Goal: Task Accomplishment & Management: Manage account settings

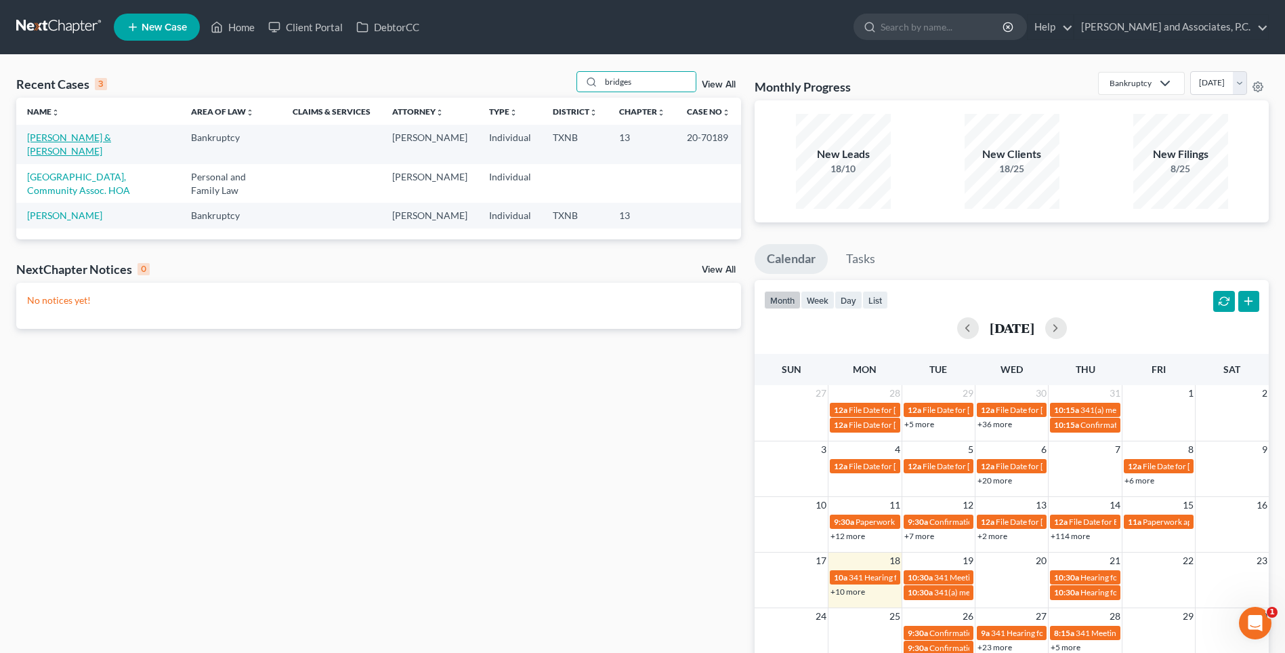
type input "bridges"
click at [111, 138] on link "[PERSON_NAME] & [PERSON_NAME]" at bounding box center [69, 143] width 84 height 25
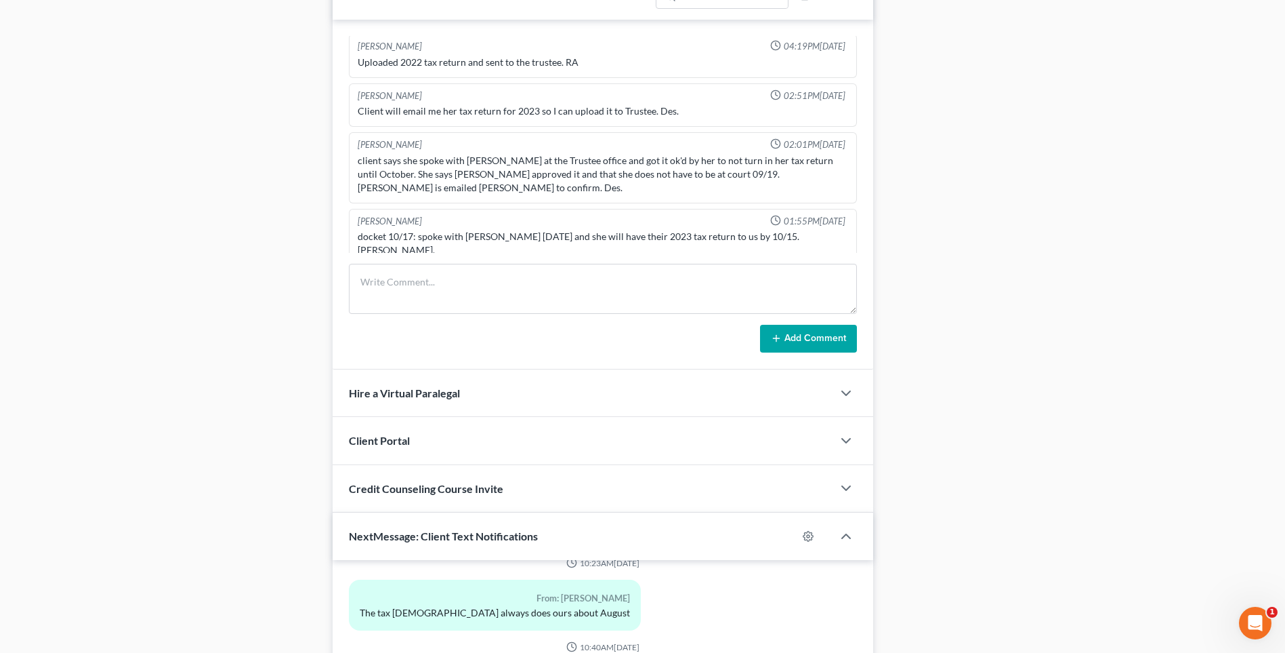
scroll to position [949, 0]
click at [397, 289] on textarea at bounding box center [603, 288] width 508 height 50
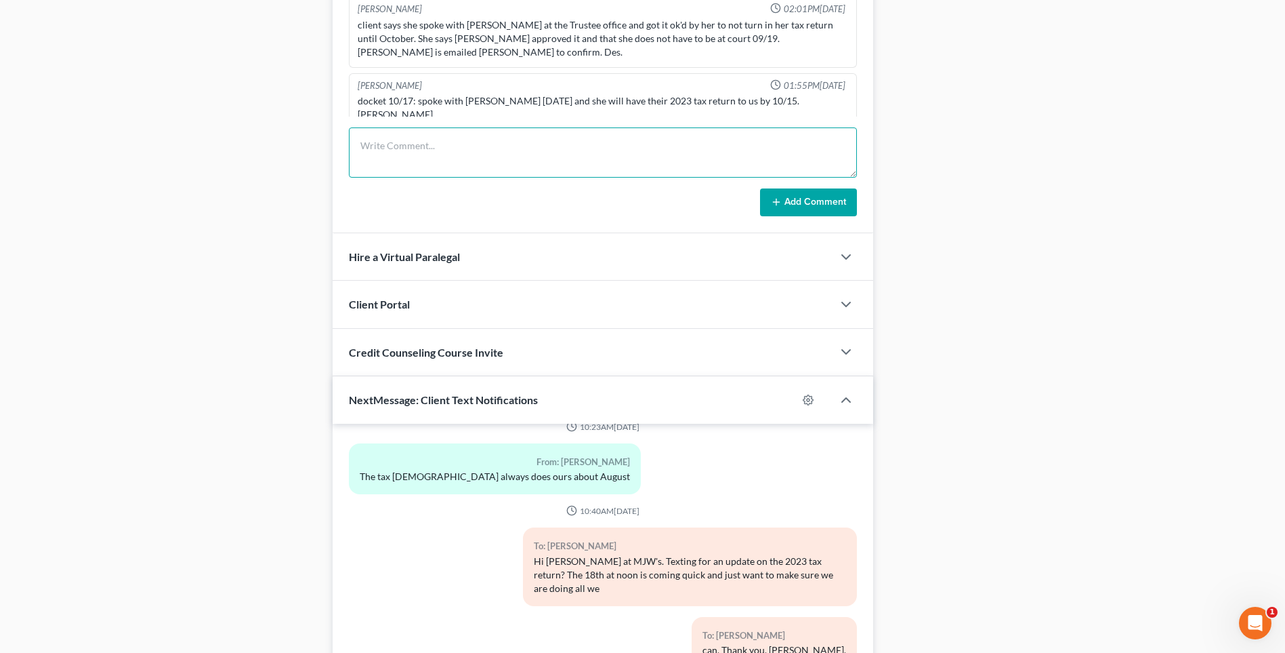
scroll to position [1016, 0]
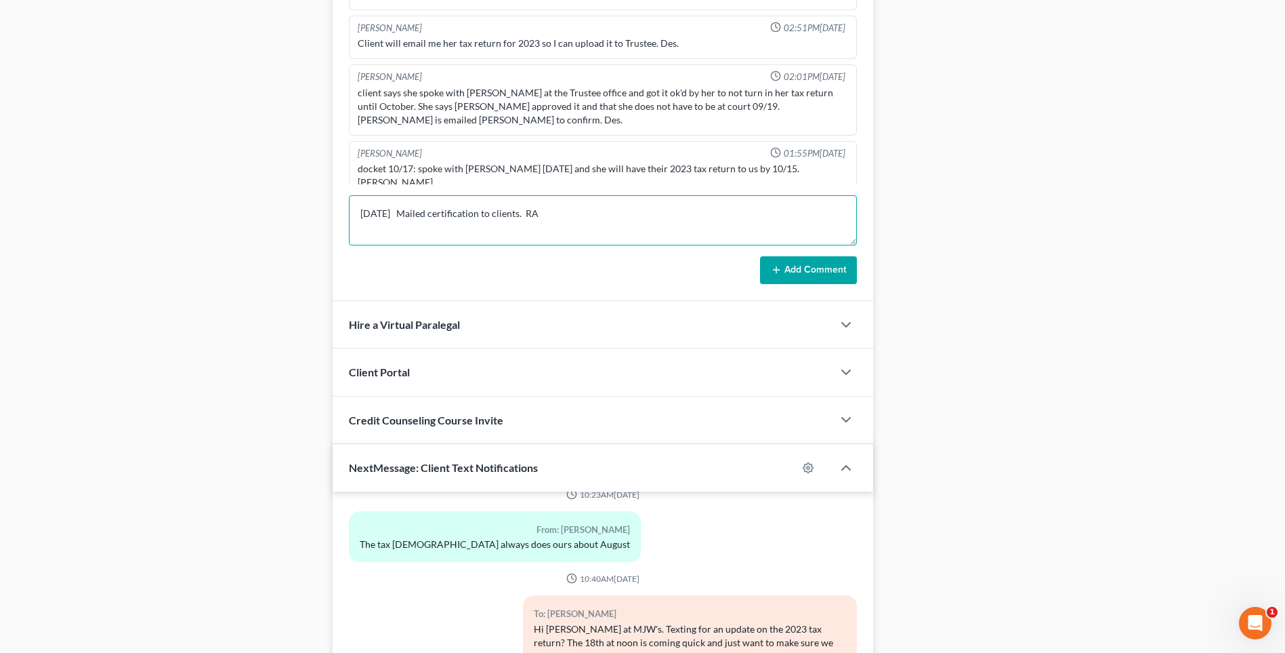
type textarea "[DATE] Mailed certification to clients. RA"
click at [808, 266] on button "Add Comment" at bounding box center [808, 270] width 97 height 28
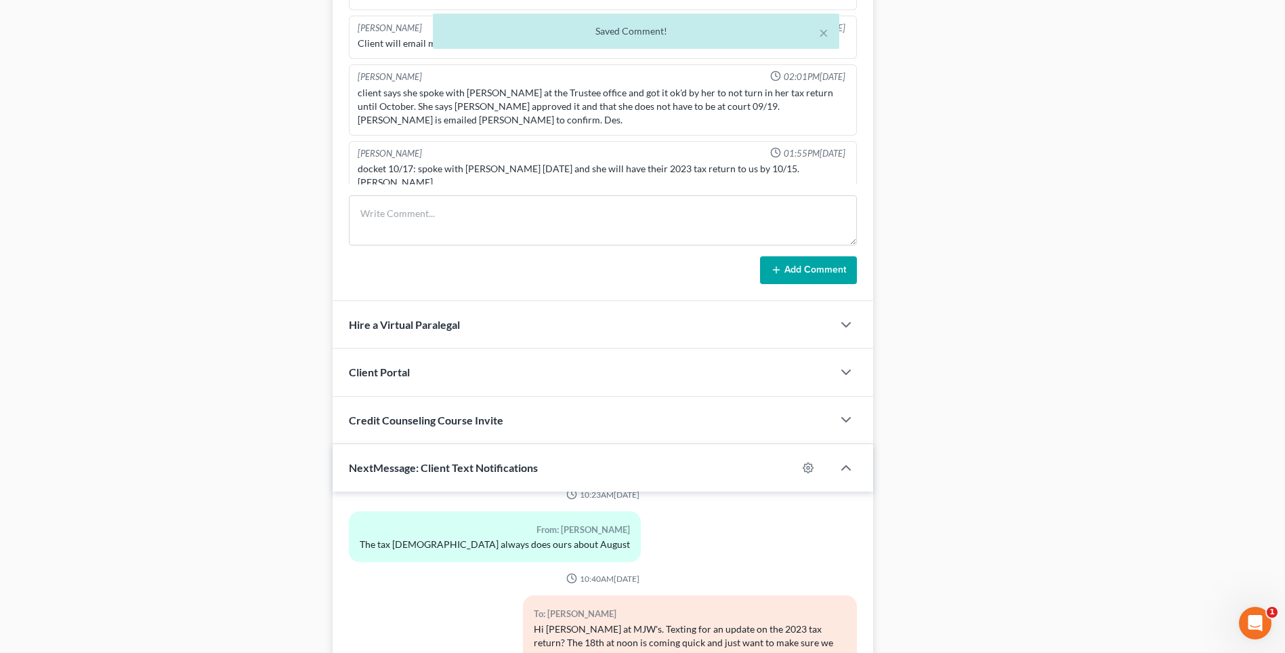
scroll to position [151, 0]
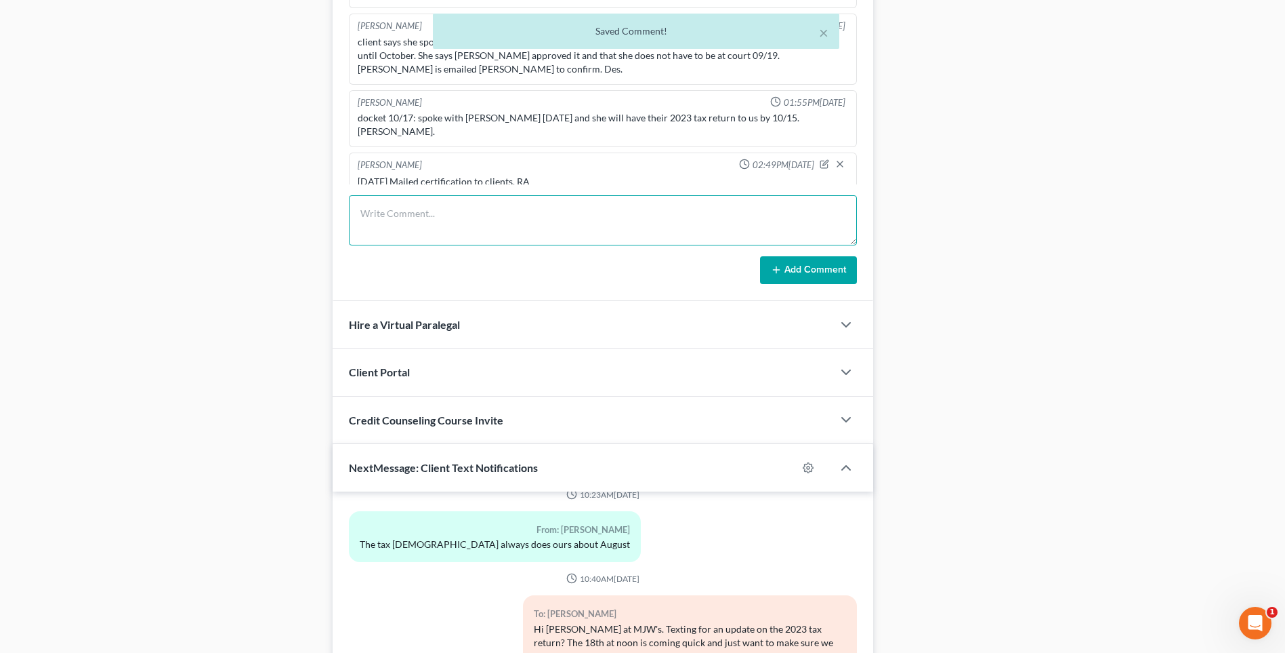
click at [402, 228] on textarea at bounding box center [603, 220] width 508 height 50
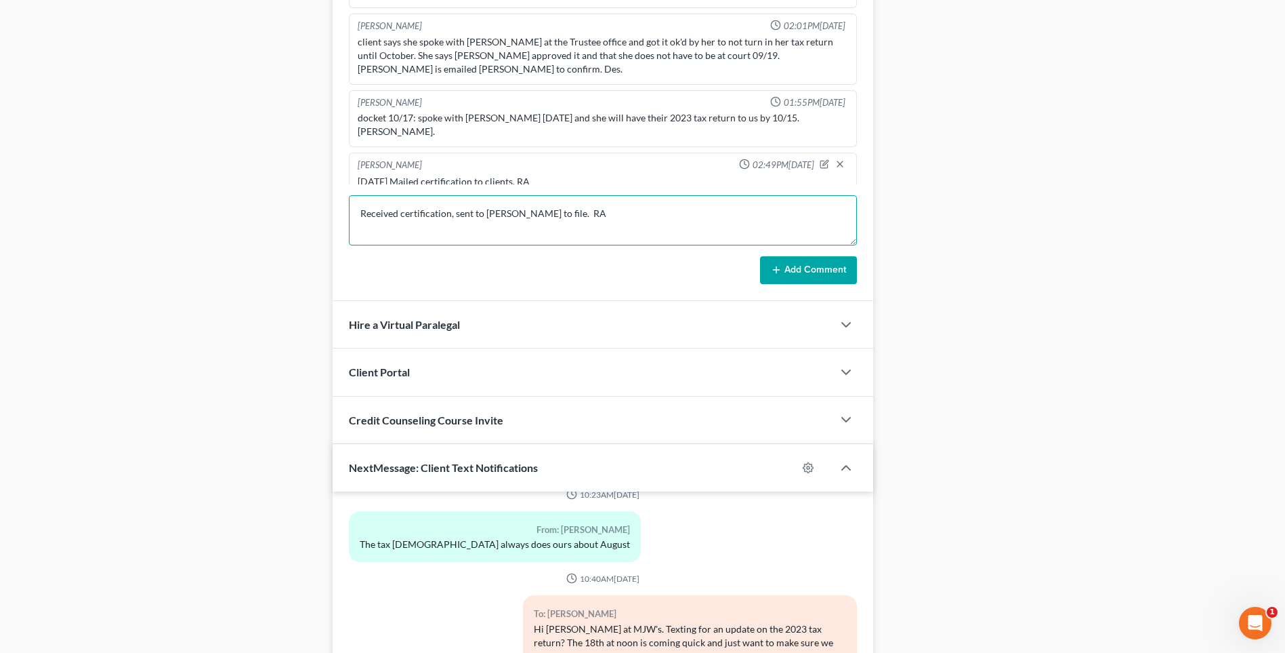
type textarea "Received certification, sent to [PERSON_NAME] to file. RA"
click at [792, 270] on button "Add Comment" at bounding box center [808, 270] width 97 height 28
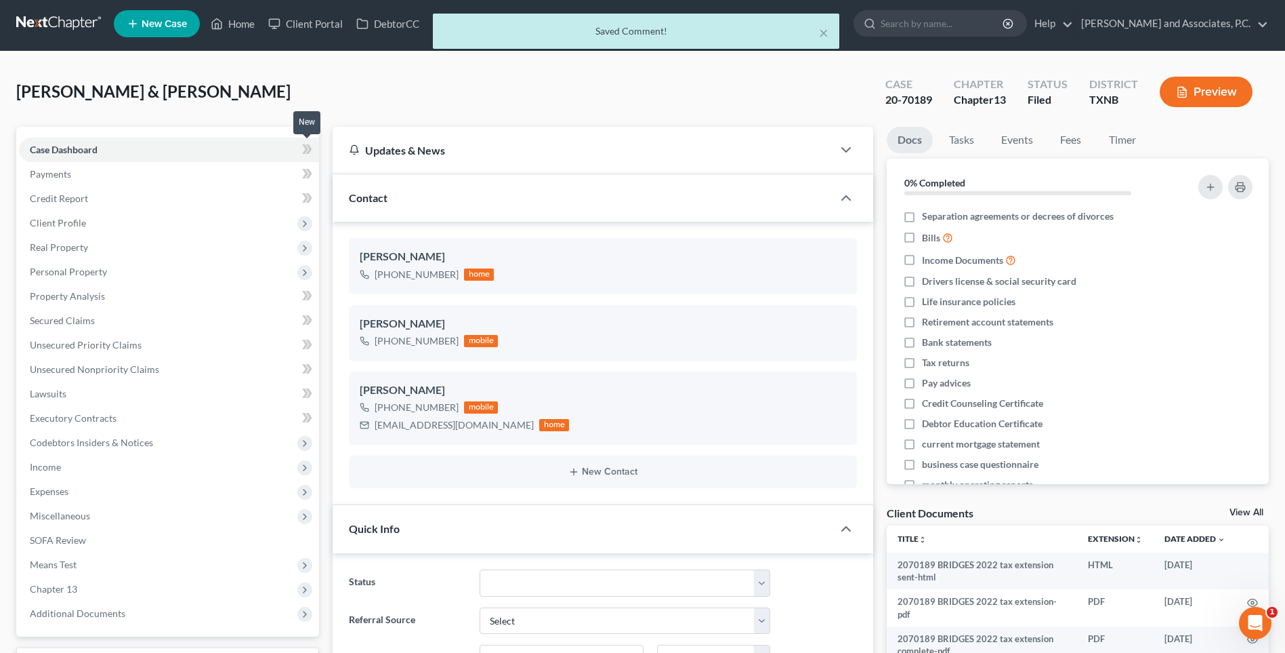
scroll to position [0, 0]
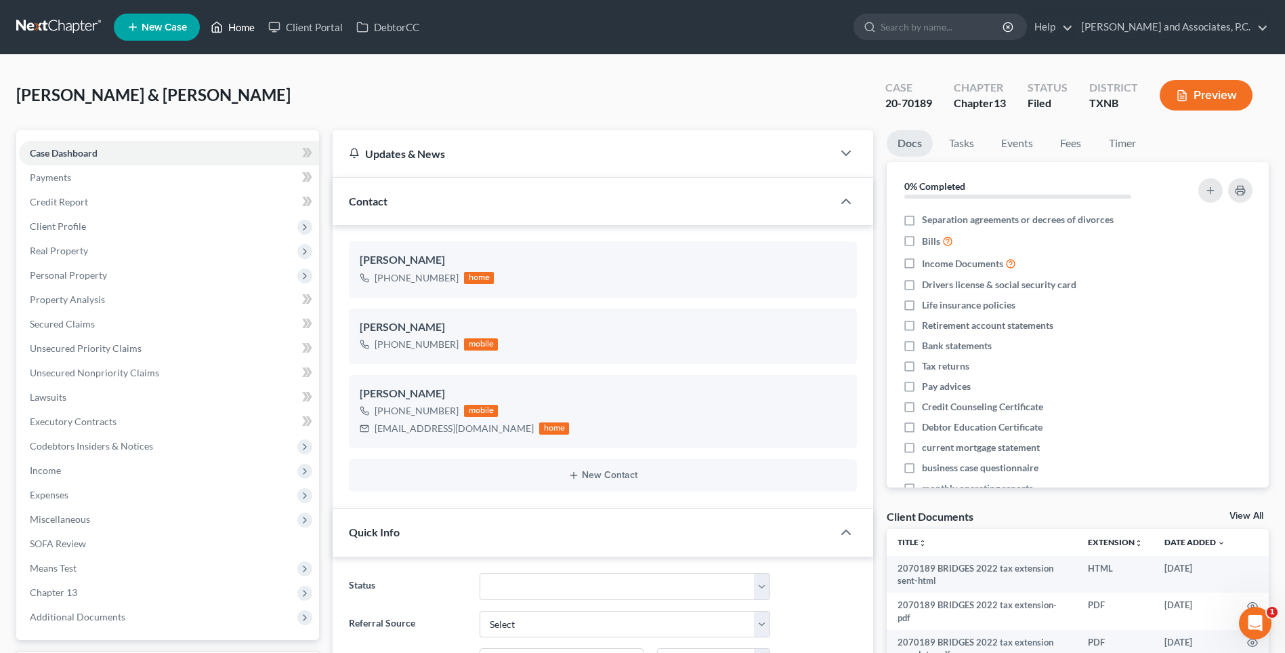
click at [244, 28] on link "Home" at bounding box center [233, 27] width 58 height 24
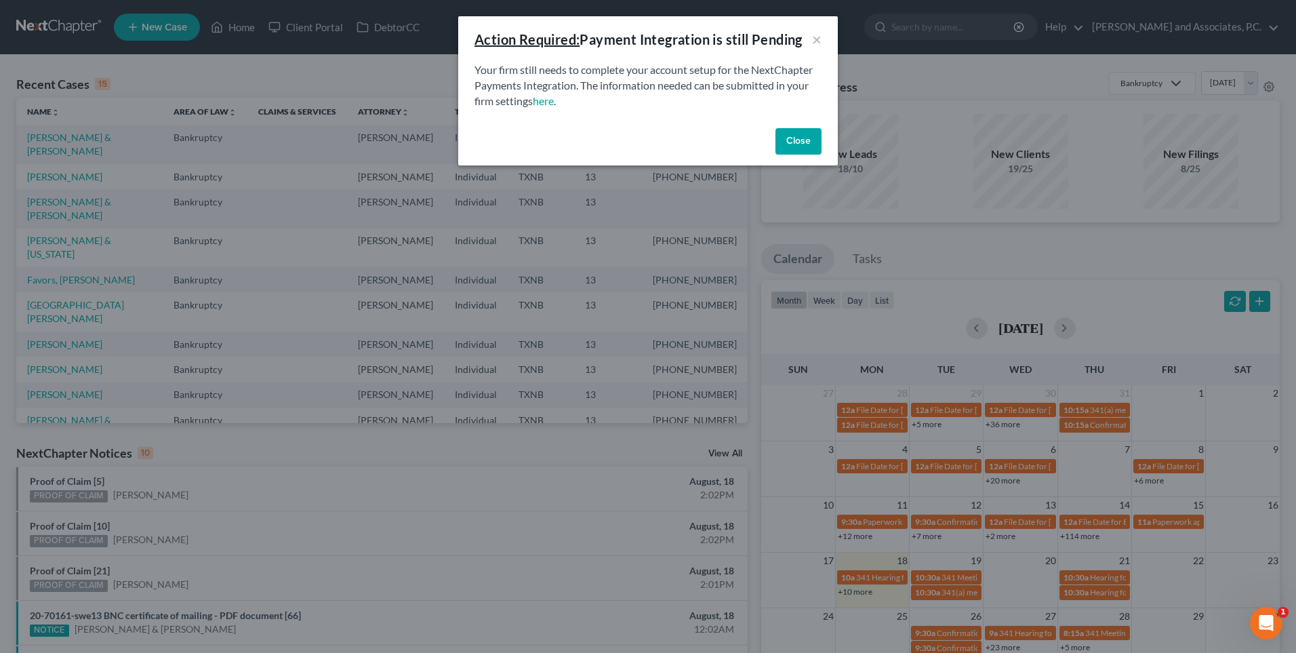
click at [807, 139] on button "Close" at bounding box center [798, 141] width 46 height 27
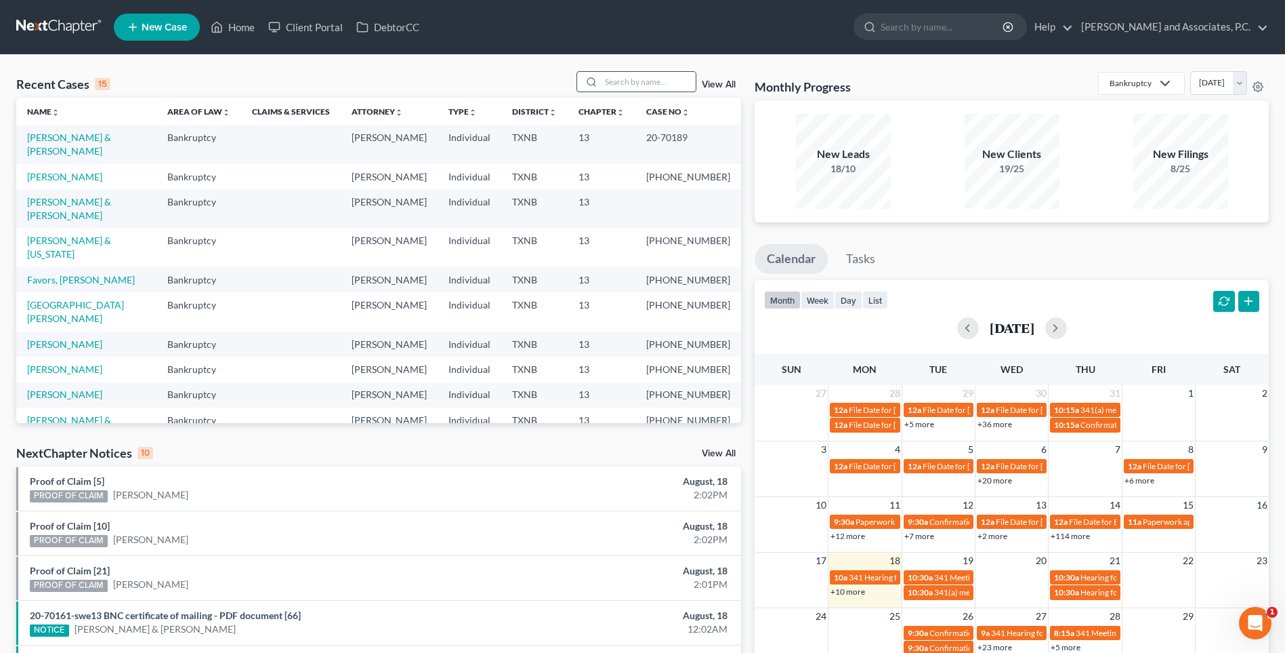
click at [648, 82] on input "search" at bounding box center [648, 82] width 95 height 20
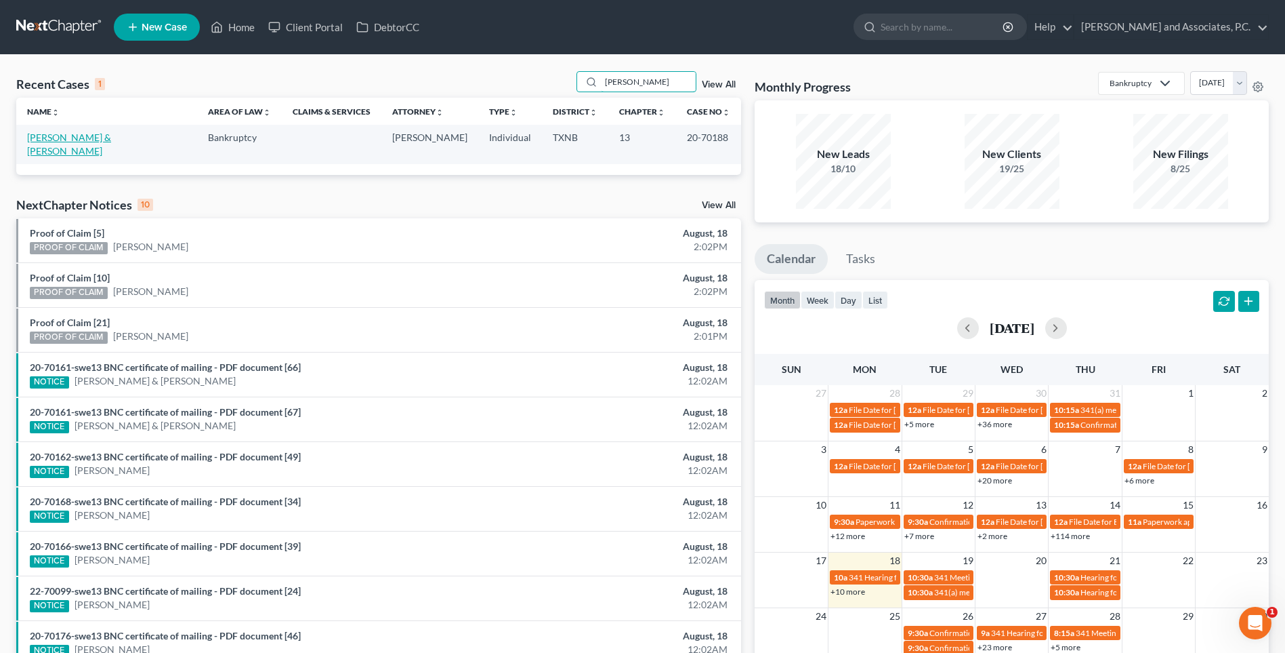
type input "[PERSON_NAME]"
click at [61, 136] on link "[PERSON_NAME] & [PERSON_NAME]" at bounding box center [69, 143] width 84 height 25
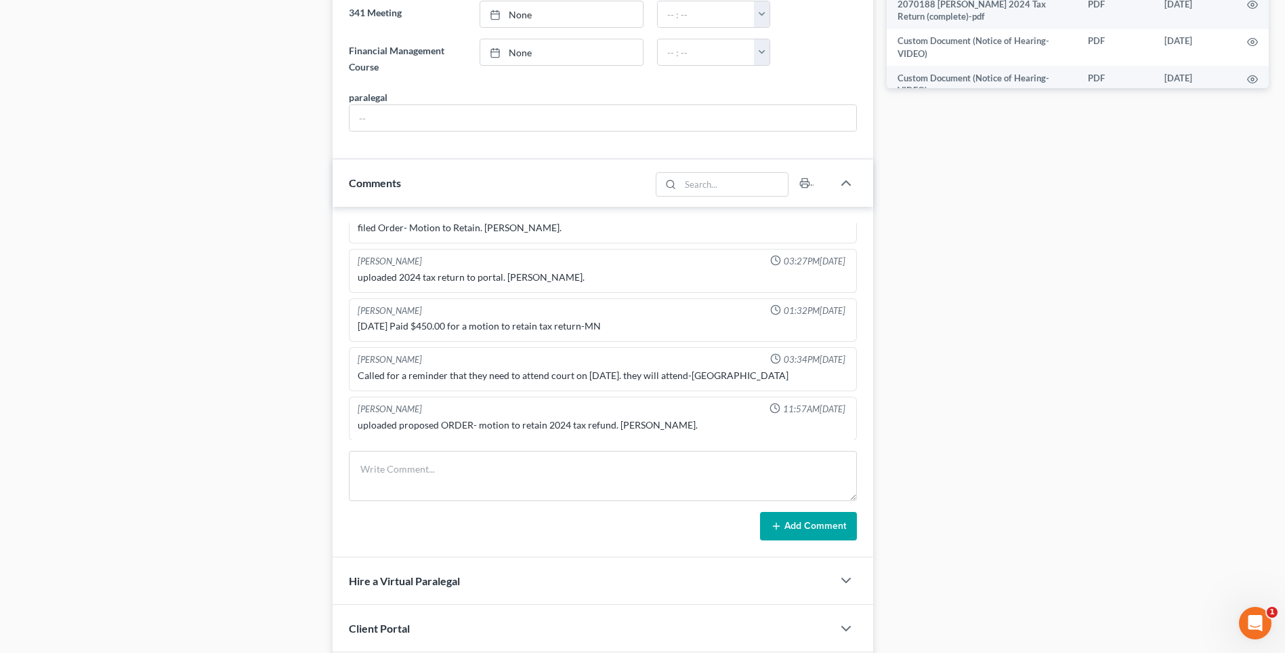
scroll to position [745, 0]
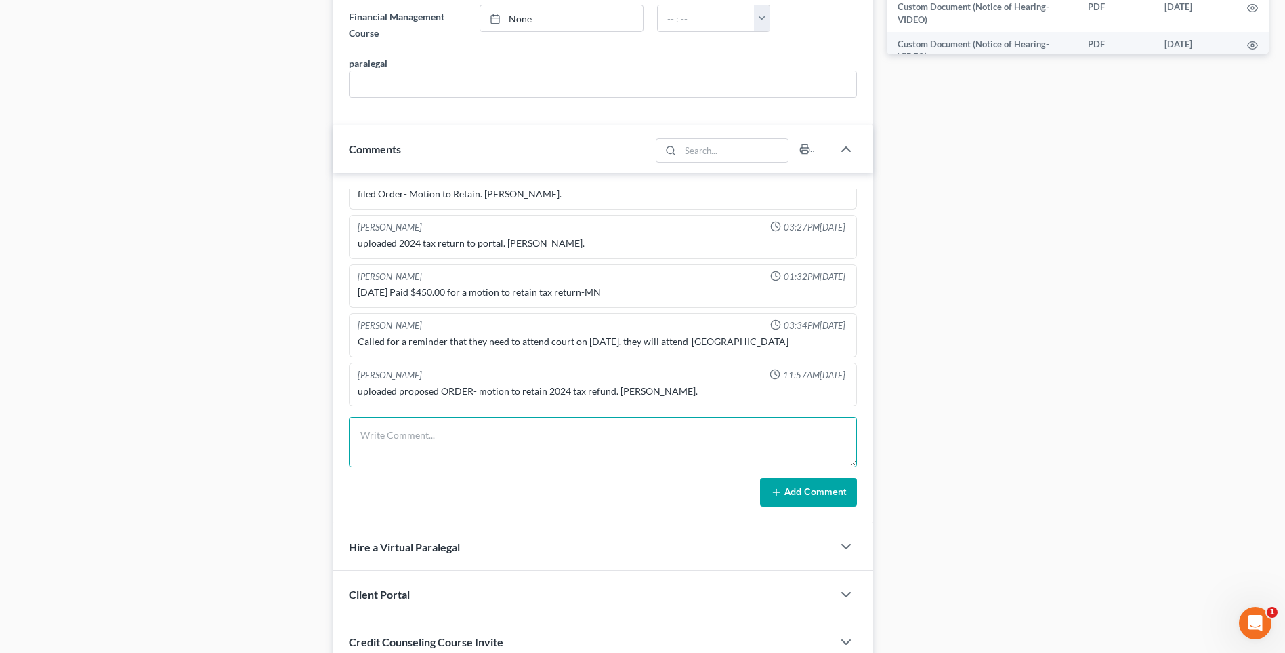
click at [389, 438] on textarea at bounding box center [603, 442] width 508 height 50
type textarea "[DATE] Mailed certification to client RA"
click at [822, 496] on button "Add Comment" at bounding box center [808, 492] width 97 height 28
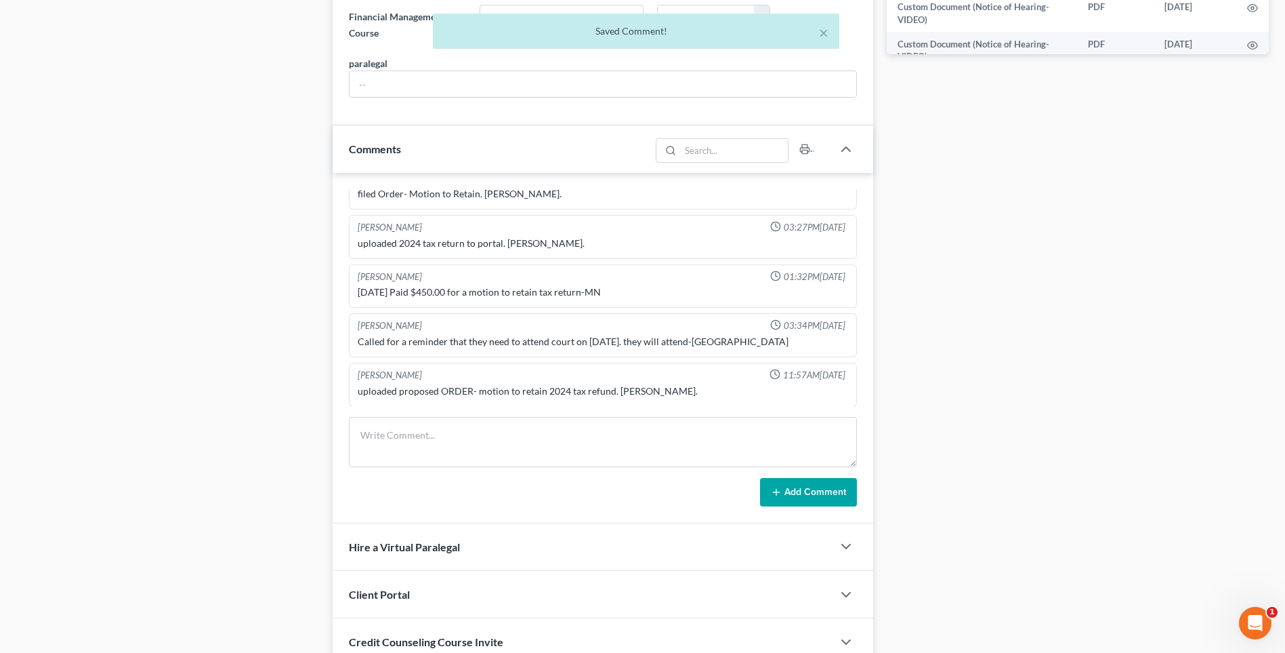
scroll to position [223, 0]
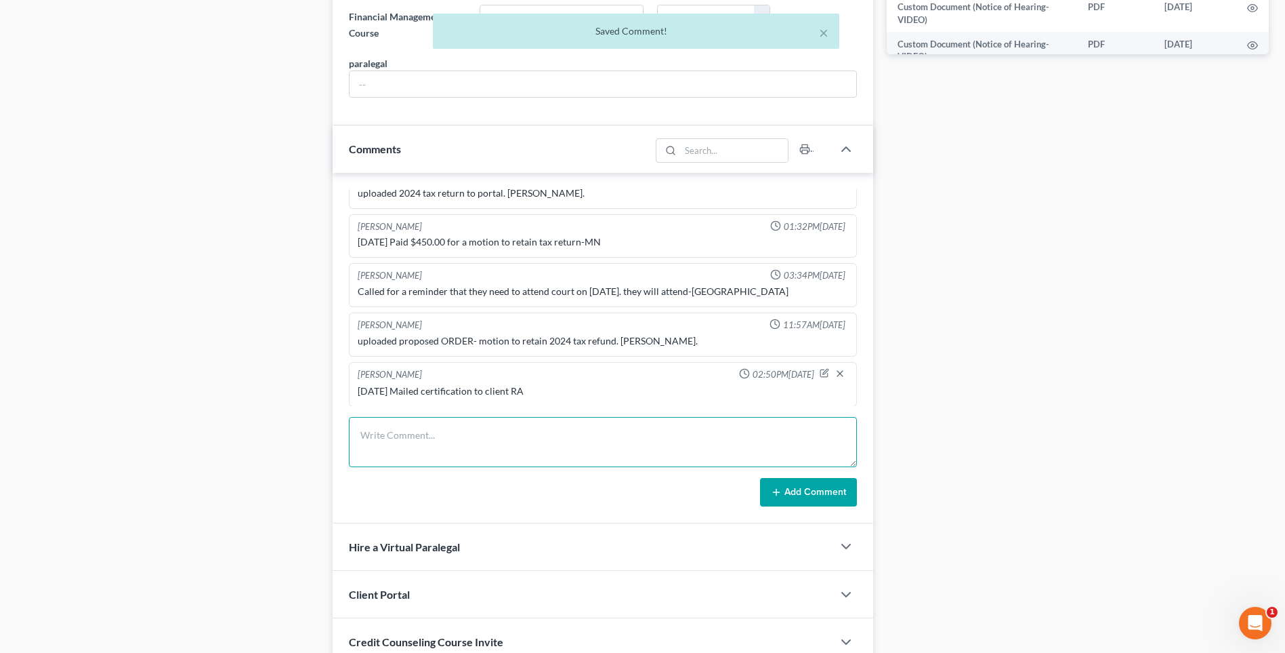
click at [381, 451] on textarea at bounding box center [603, 442] width 508 height 50
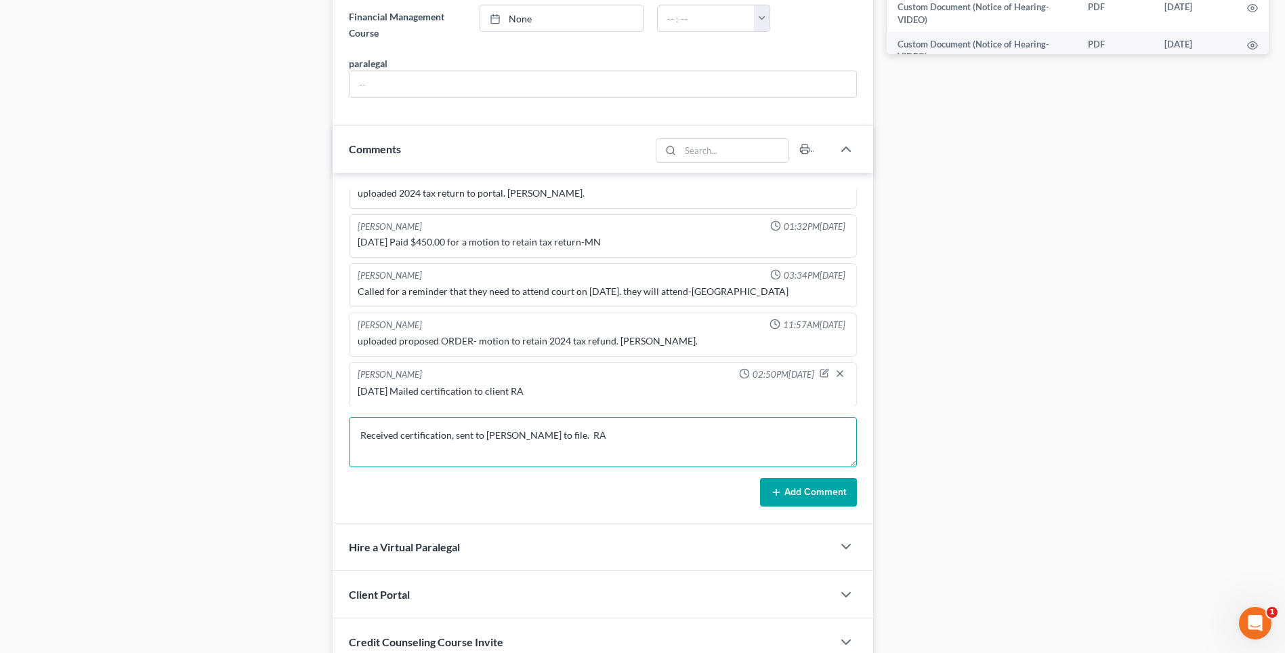
type textarea "Received certification, sent to [PERSON_NAME] to file. RA"
click at [796, 495] on button "Add Comment" at bounding box center [808, 492] width 97 height 28
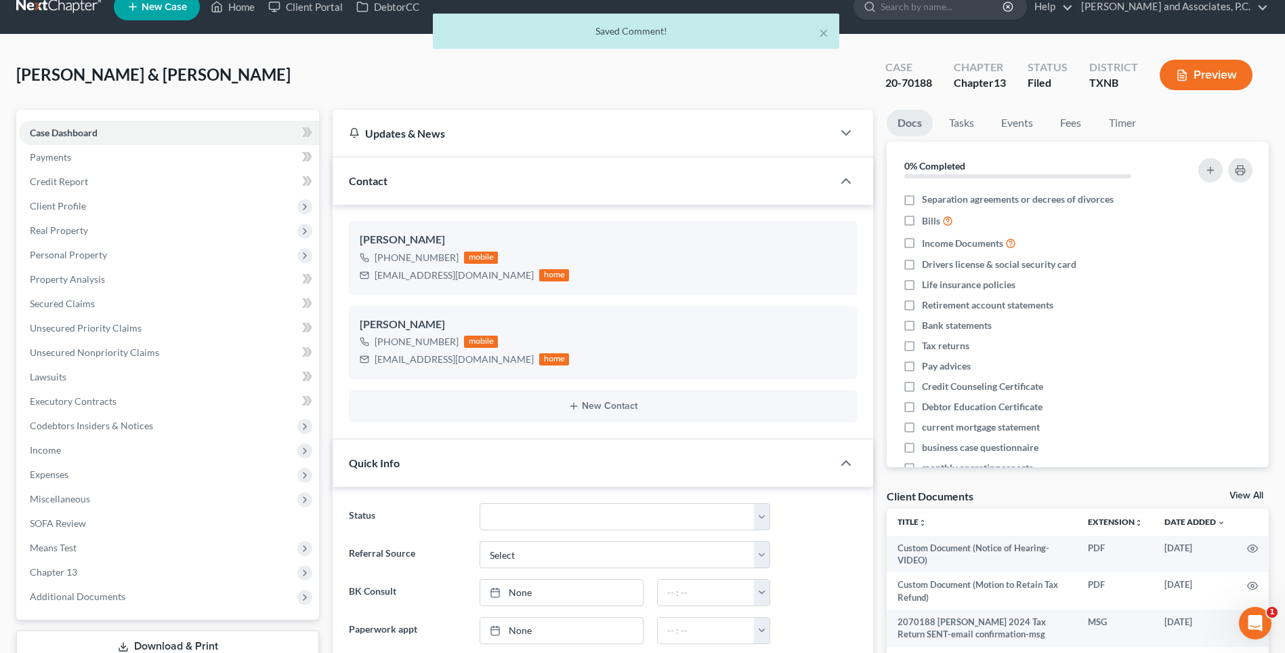
scroll to position [0, 0]
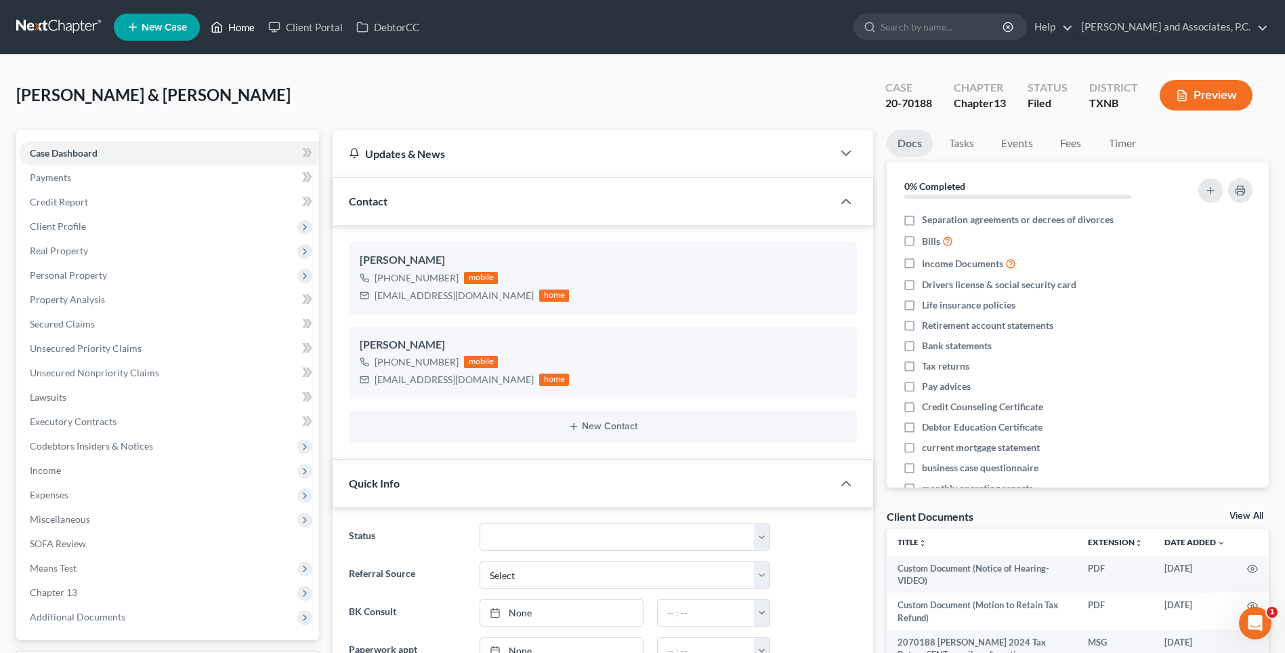
click at [243, 30] on link "Home" at bounding box center [233, 27] width 58 height 24
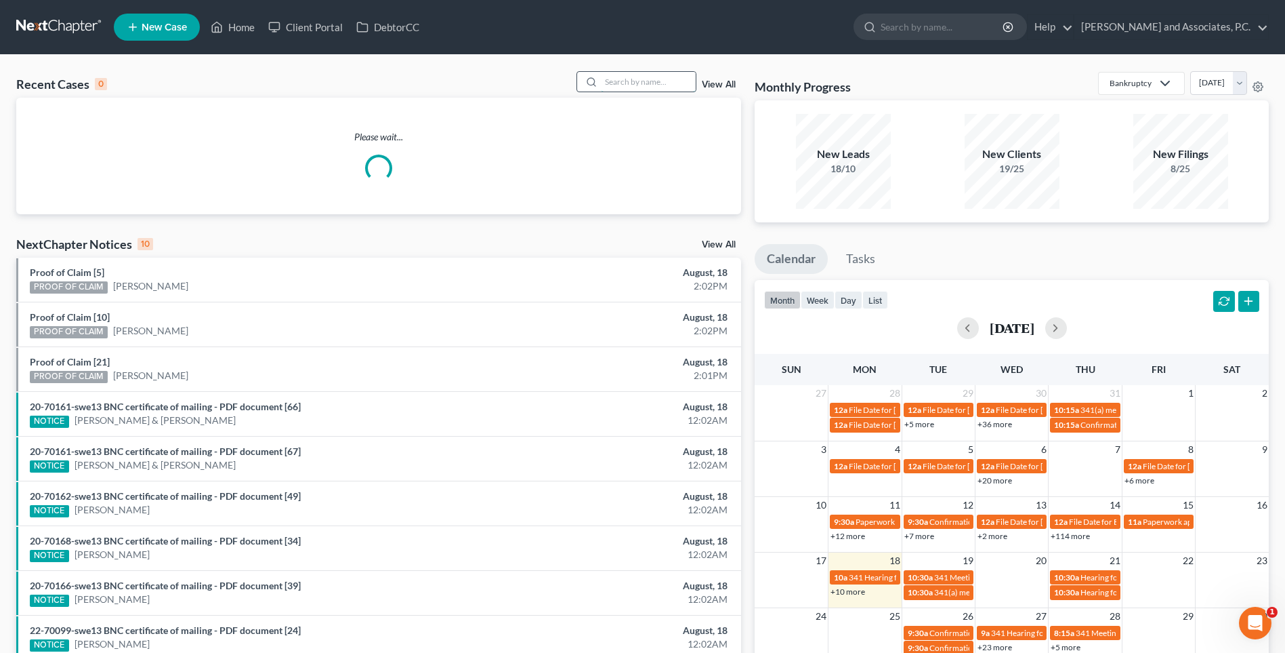
click at [619, 83] on input "search" at bounding box center [648, 82] width 95 height 20
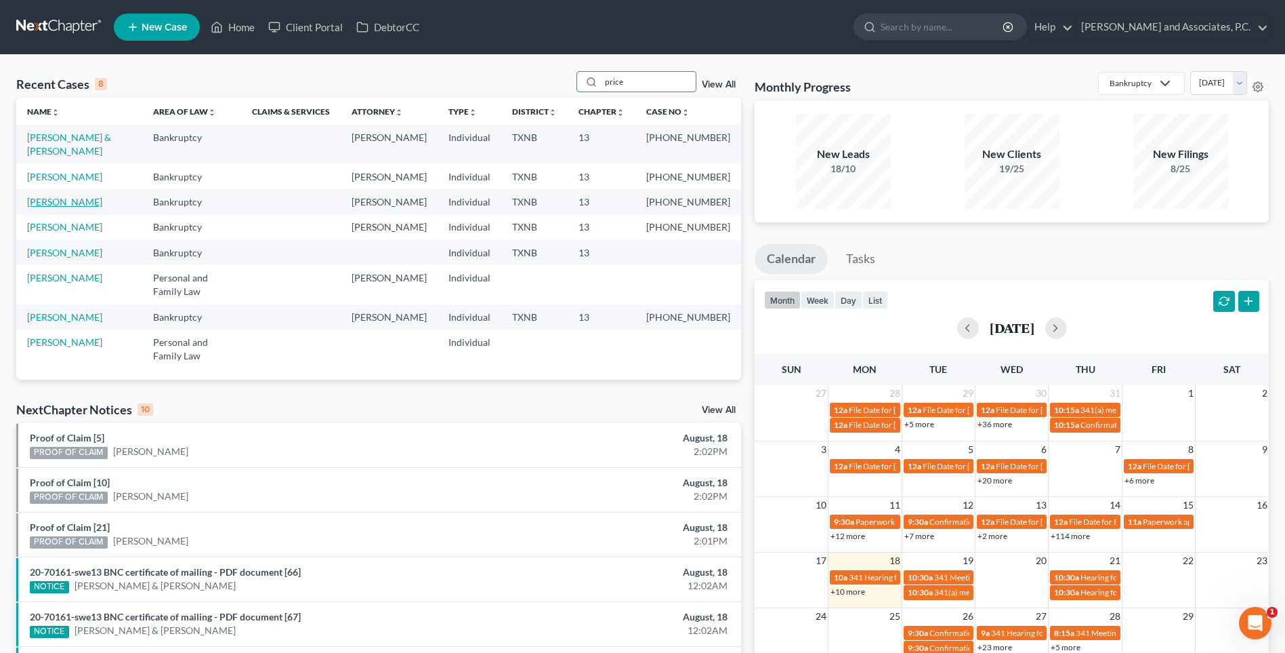
type input "price"
click at [68, 196] on link "[PERSON_NAME]" at bounding box center [64, 202] width 75 height 12
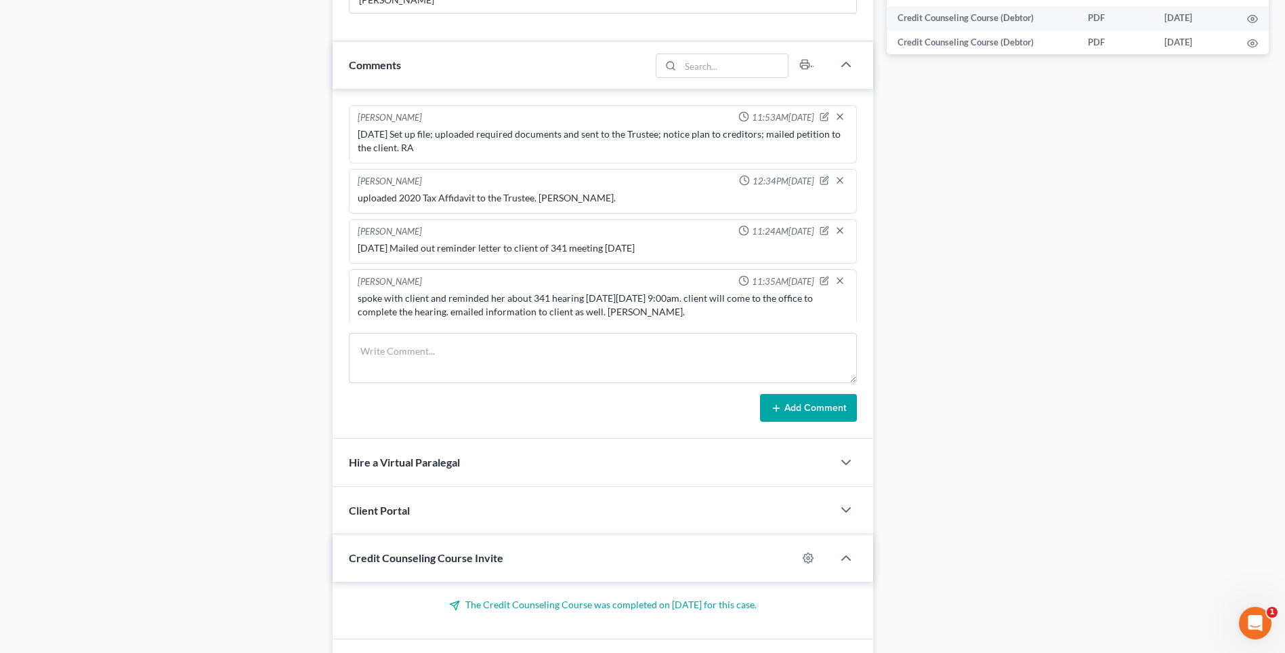
scroll to position [105, 0]
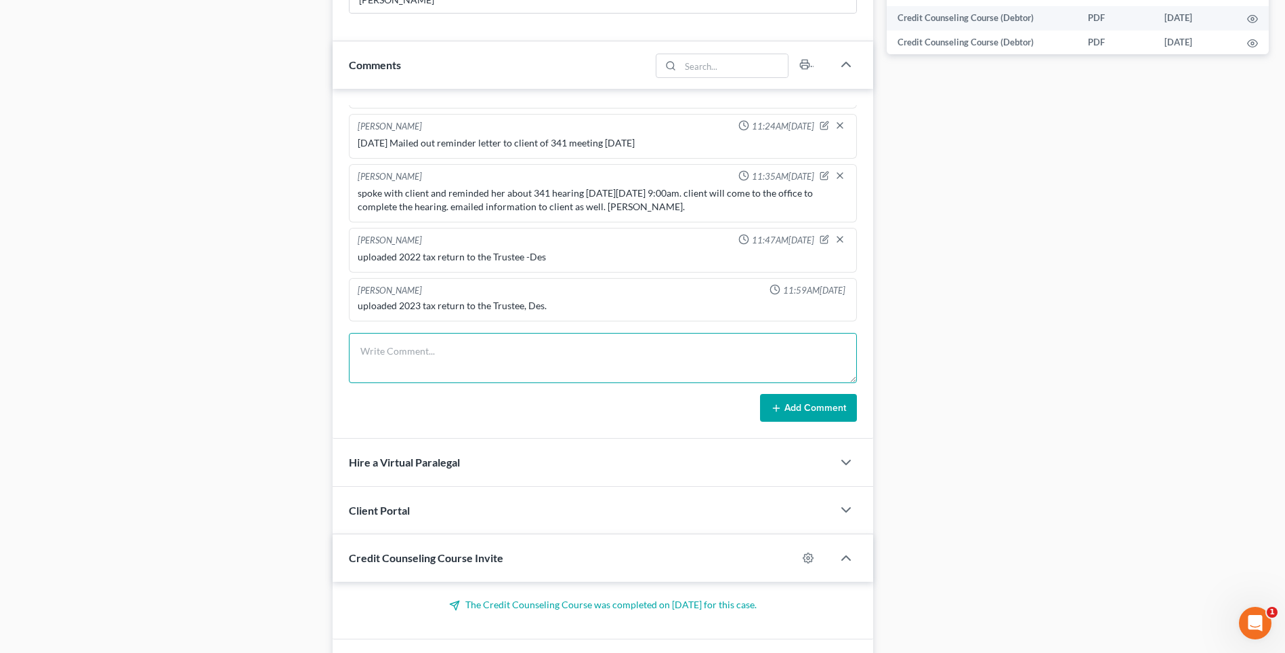
click at [401, 357] on textarea at bounding box center [603, 358] width 508 height 50
type textarea "M"
type textarea "[DATE] Mailed certification to client. RA"
click at [802, 407] on button "Add Comment" at bounding box center [808, 408] width 97 height 28
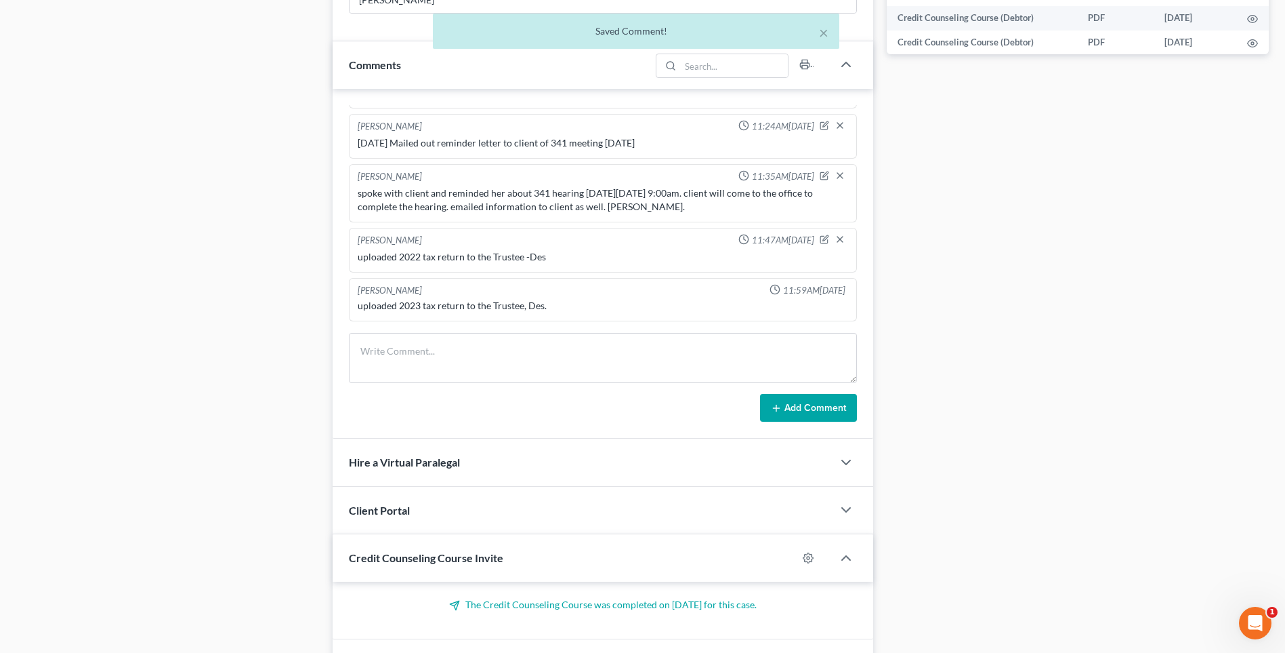
scroll to position [155, 0]
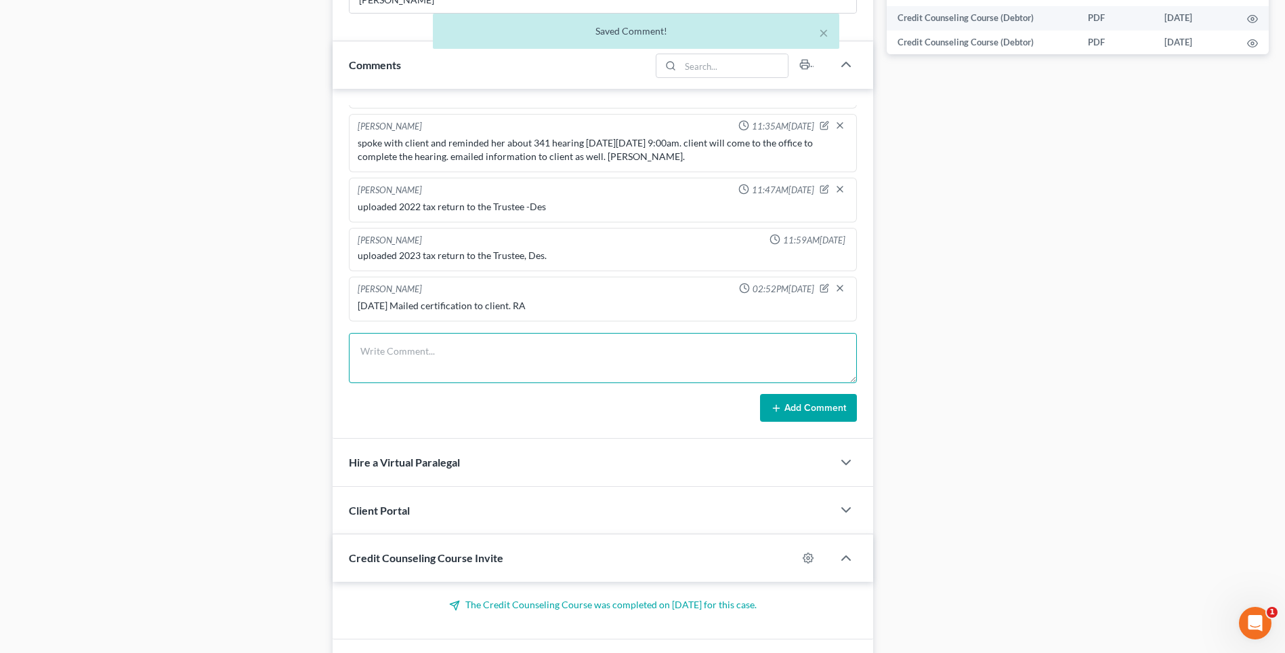
click at [392, 368] on textarea at bounding box center [603, 358] width 508 height 50
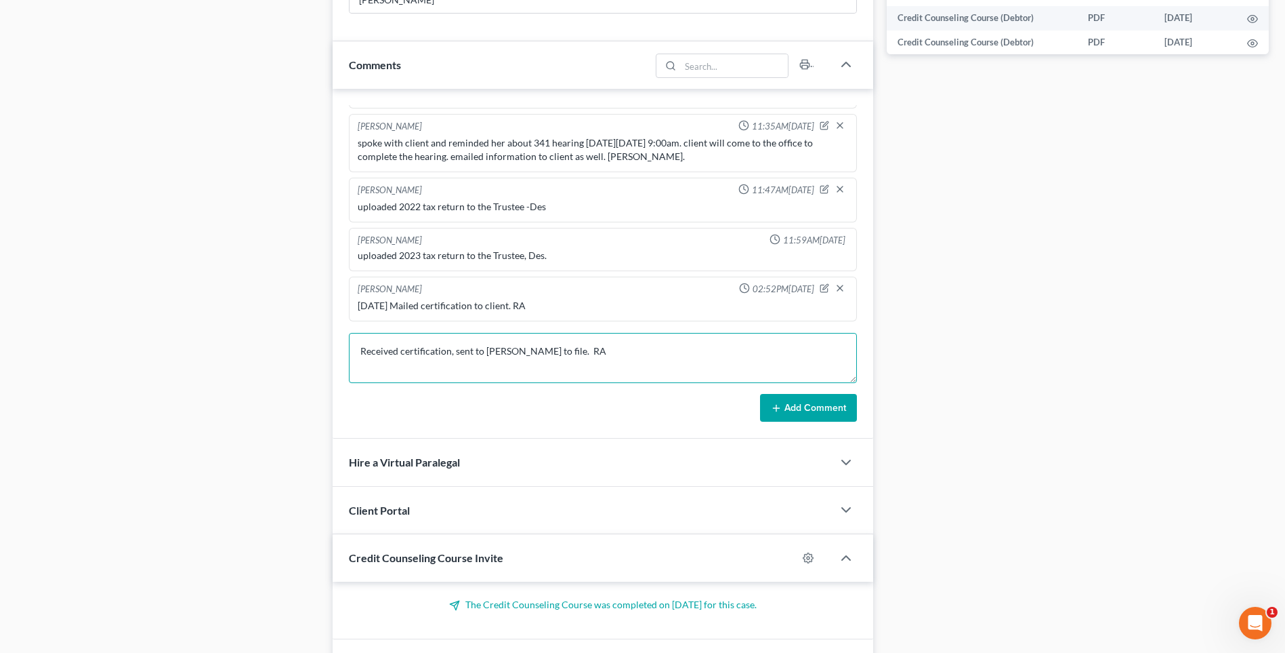
type textarea "Received certification, sent to [PERSON_NAME] to file. RA"
click at [817, 409] on button "Add Comment" at bounding box center [808, 408] width 97 height 28
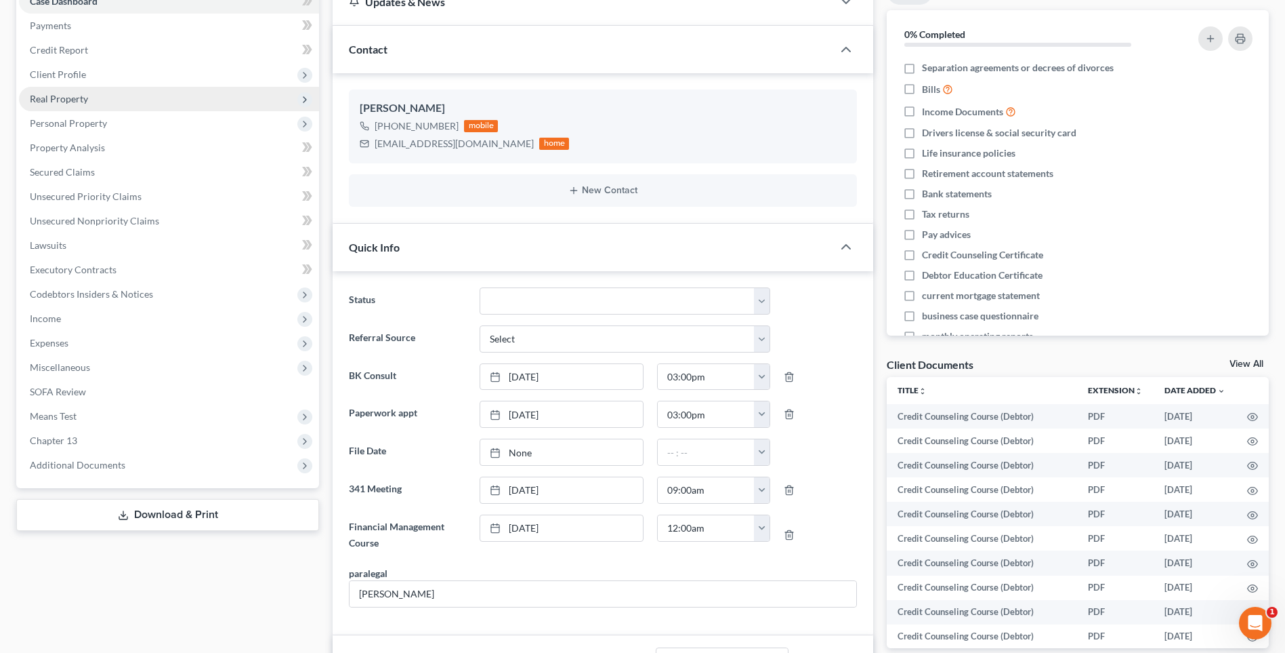
scroll to position [0, 0]
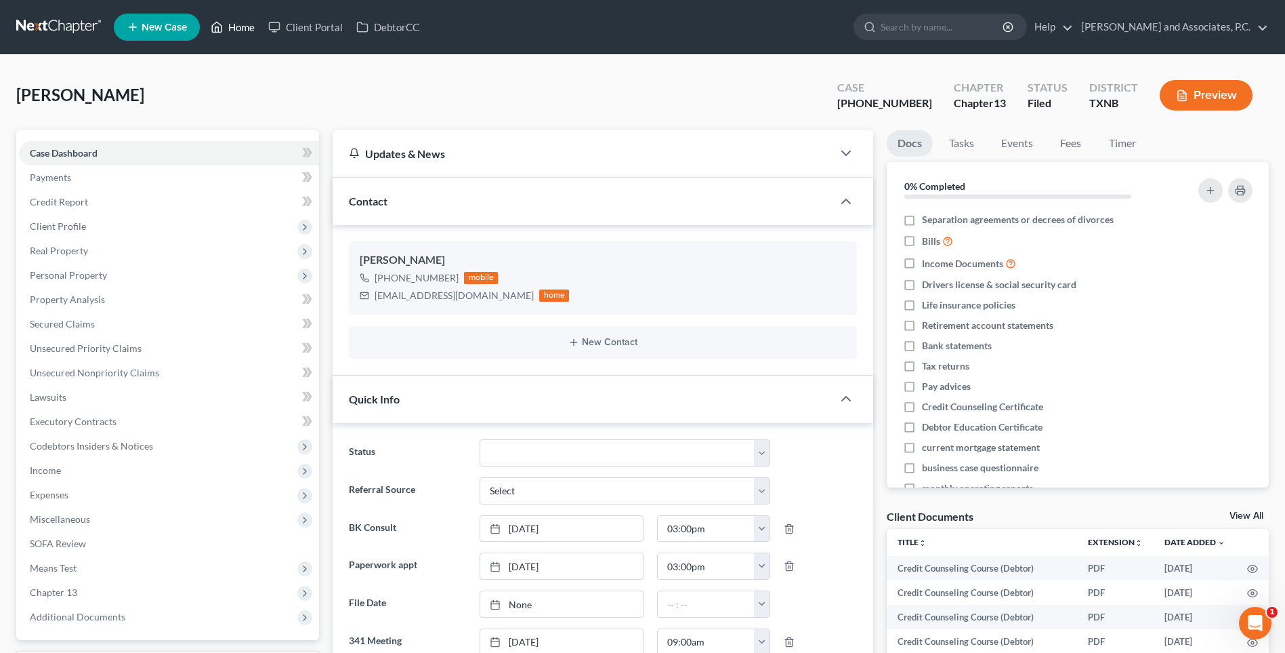
click at [239, 29] on link "Home" at bounding box center [233, 27] width 58 height 24
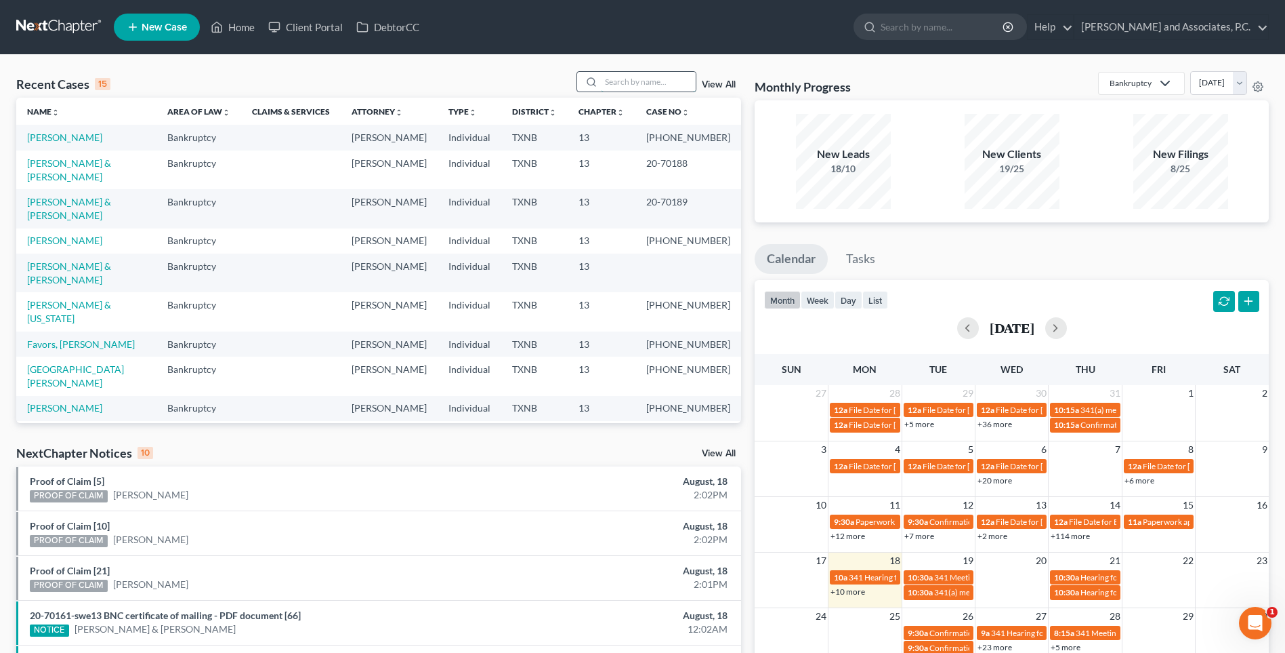
click at [652, 82] on input "search" at bounding box center [648, 82] width 95 height 20
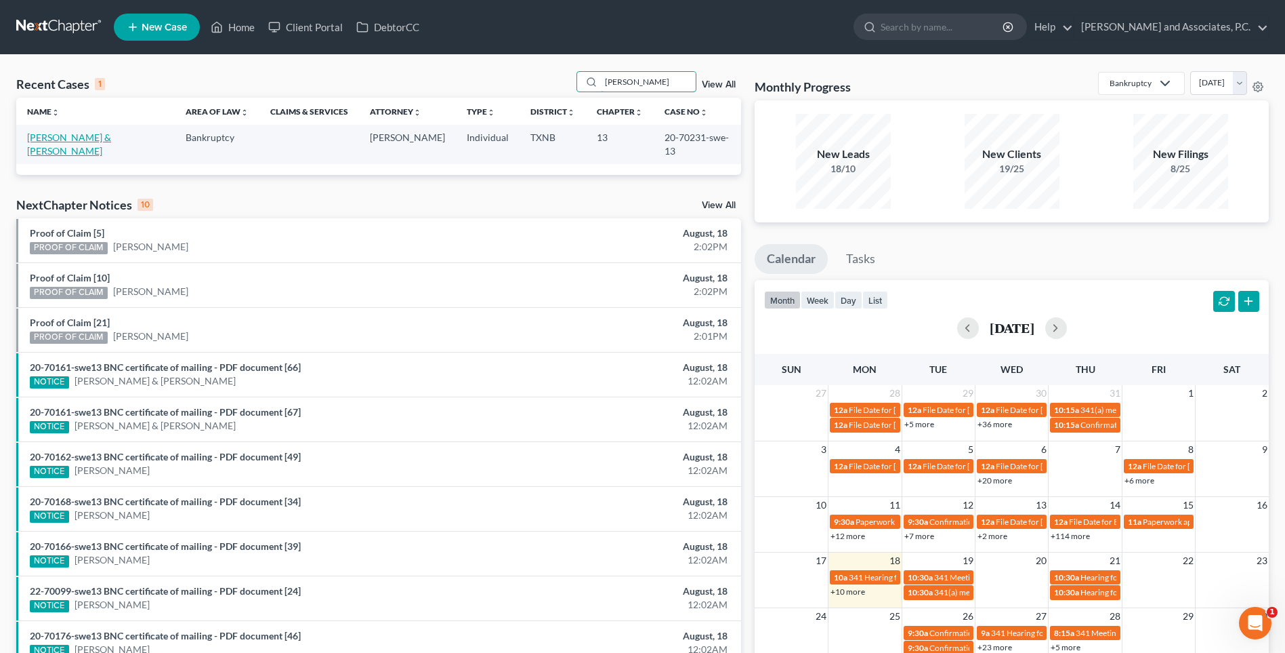
type input "[PERSON_NAME]"
click at [110, 140] on link "[PERSON_NAME] & [PERSON_NAME]" at bounding box center [69, 143] width 84 height 25
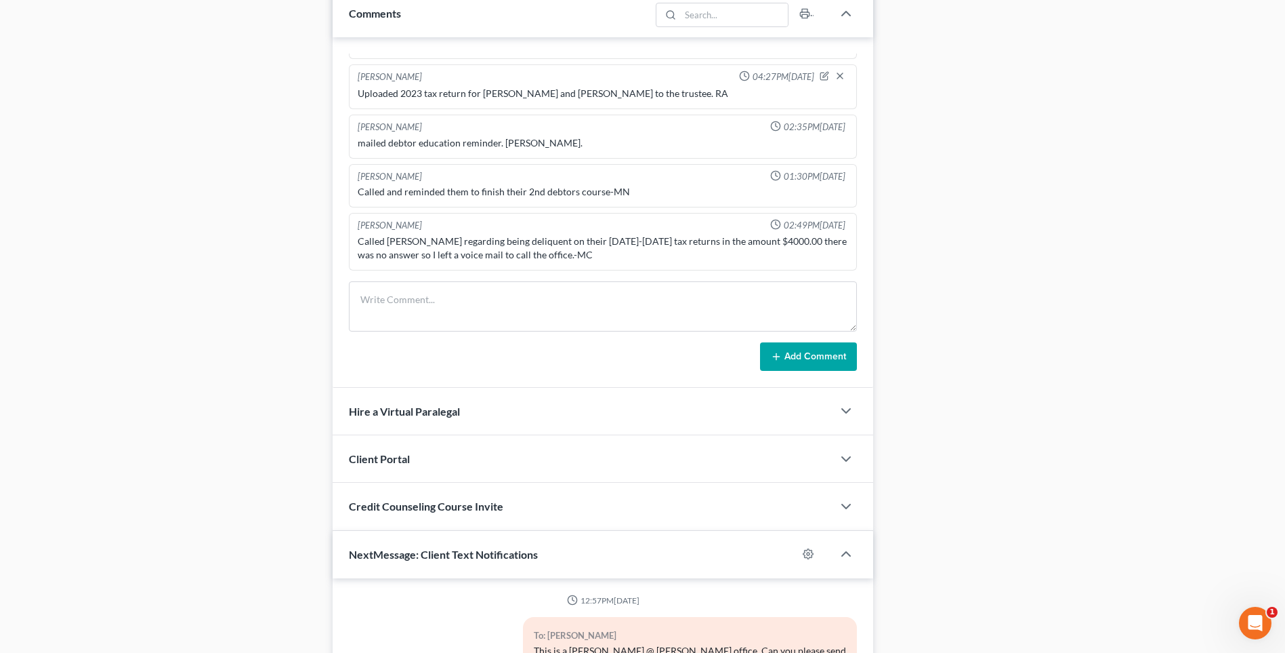
scroll to position [885, 0]
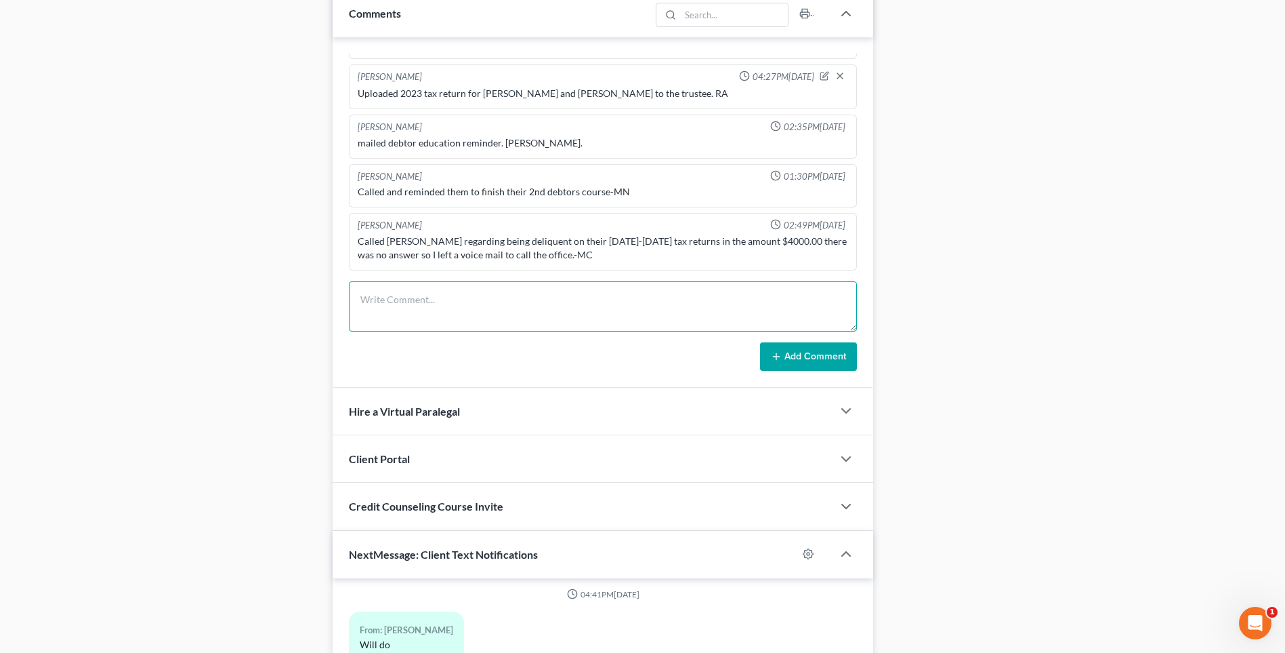
click at [432, 304] on textarea at bounding box center [603, 306] width 508 height 50
type textarea "[DATE] Mailed certification to clients. RA"
click at [798, 354] on button "Add Comment" at bounding box center [808, 356] width 97 height 28
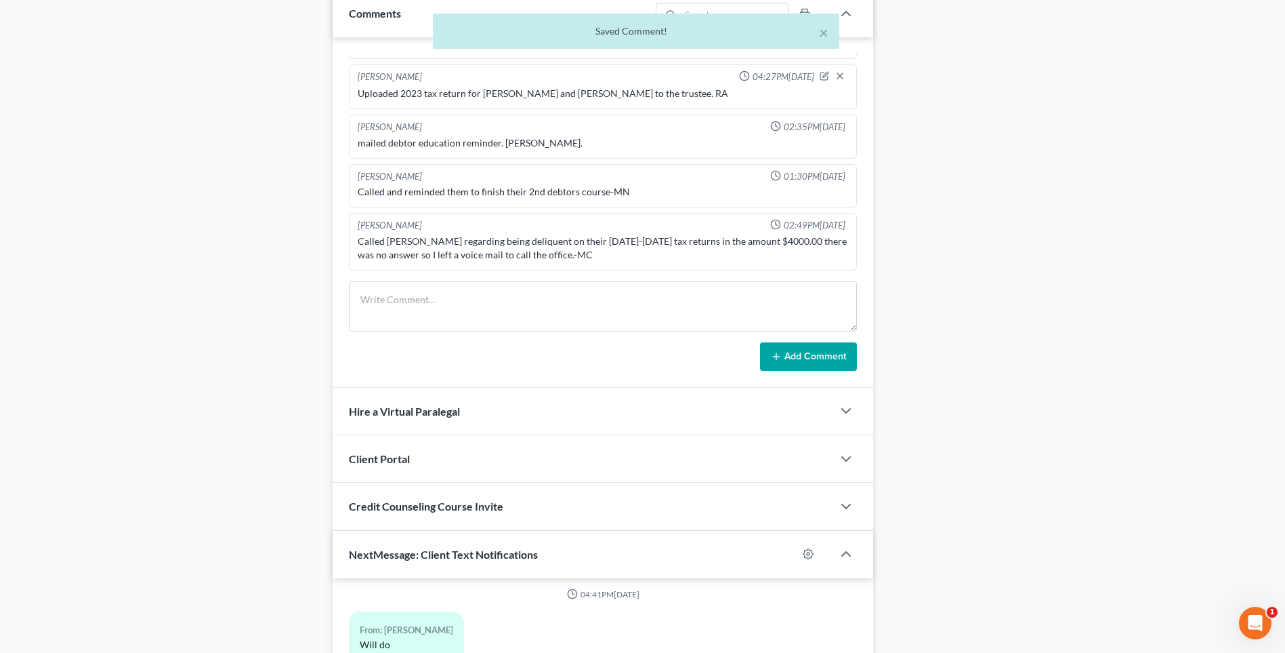
scroll to position [238, 0]
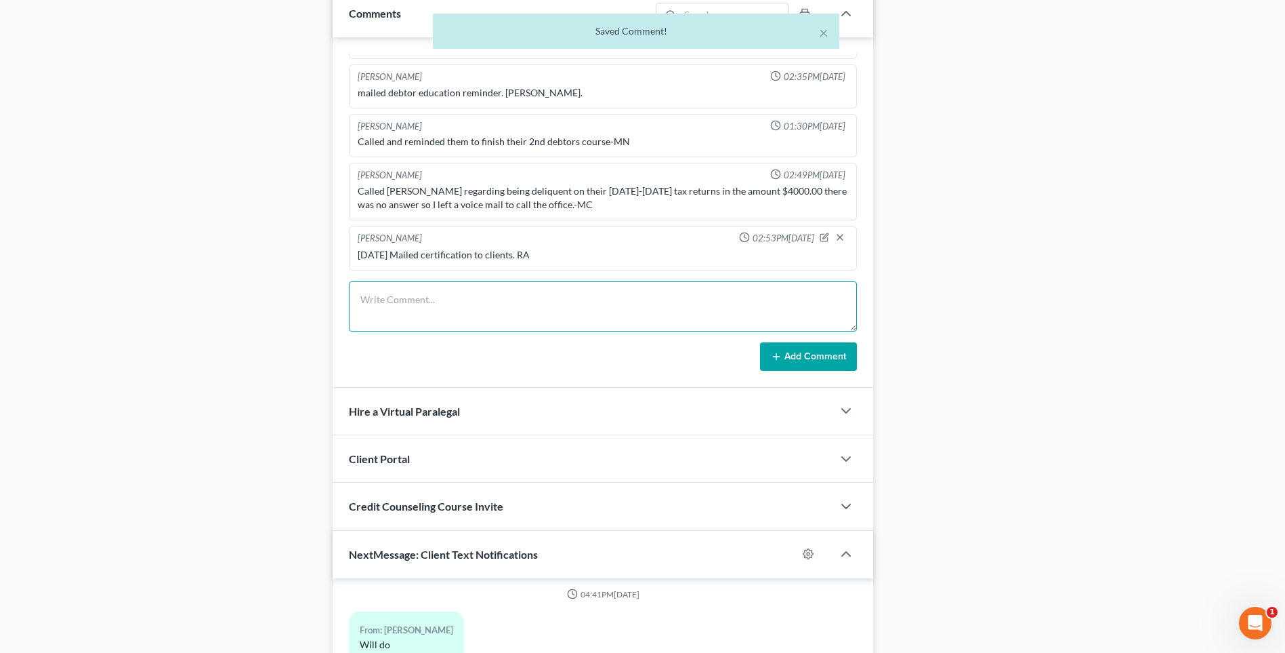
click at [394, 310] on textarea at bounding box center [603, 306] width 508 height 50
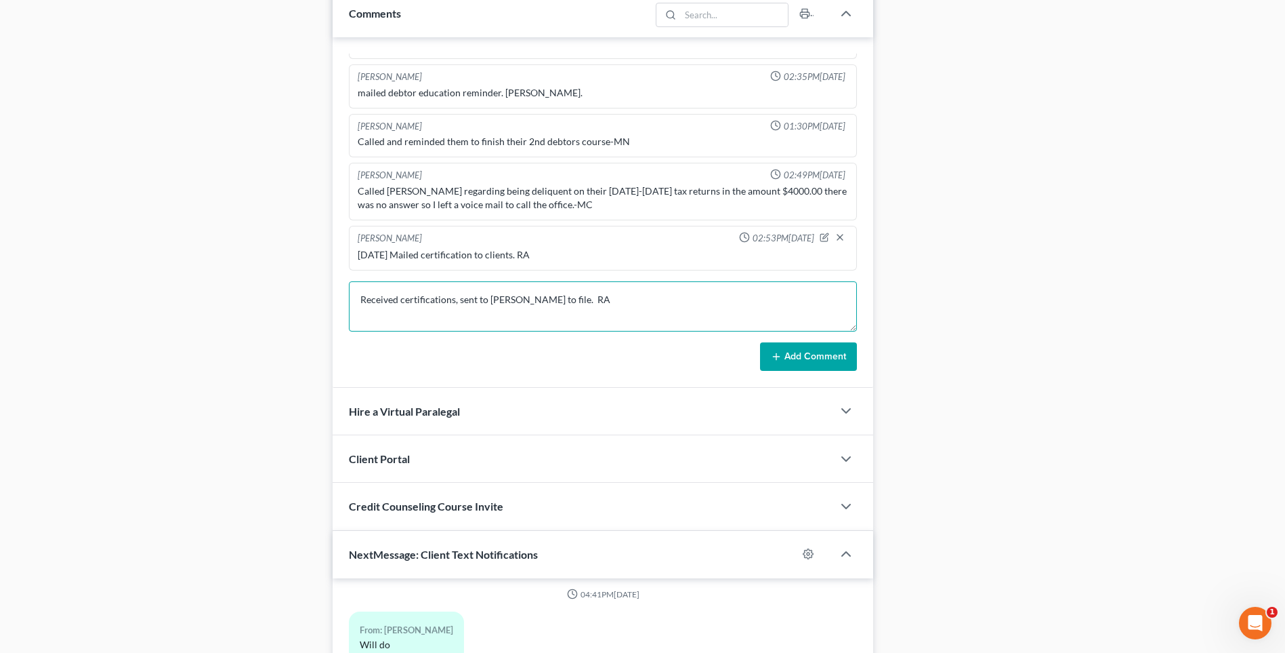
type textarea "Received certifications, sent to [PERSON_NAME] to file. RA"
click at [827, 355] on button "Add Comment" at bounding box center [808, 356] width 97 height 28
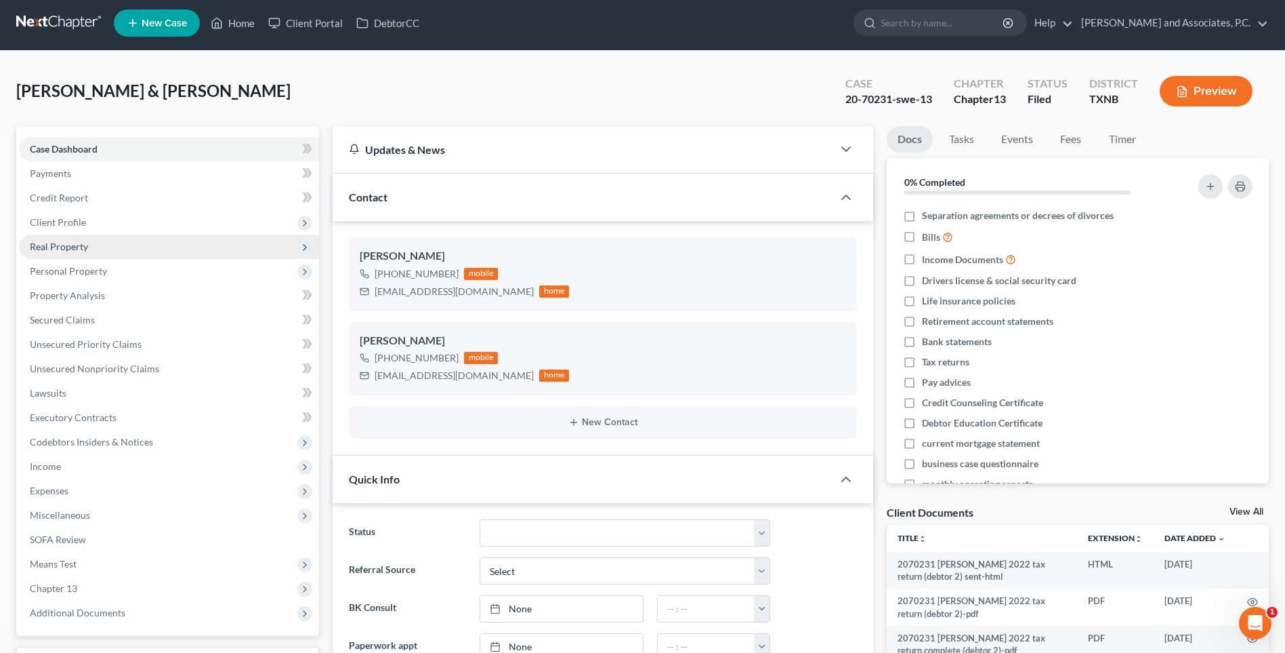
scroll to position [0, 0]
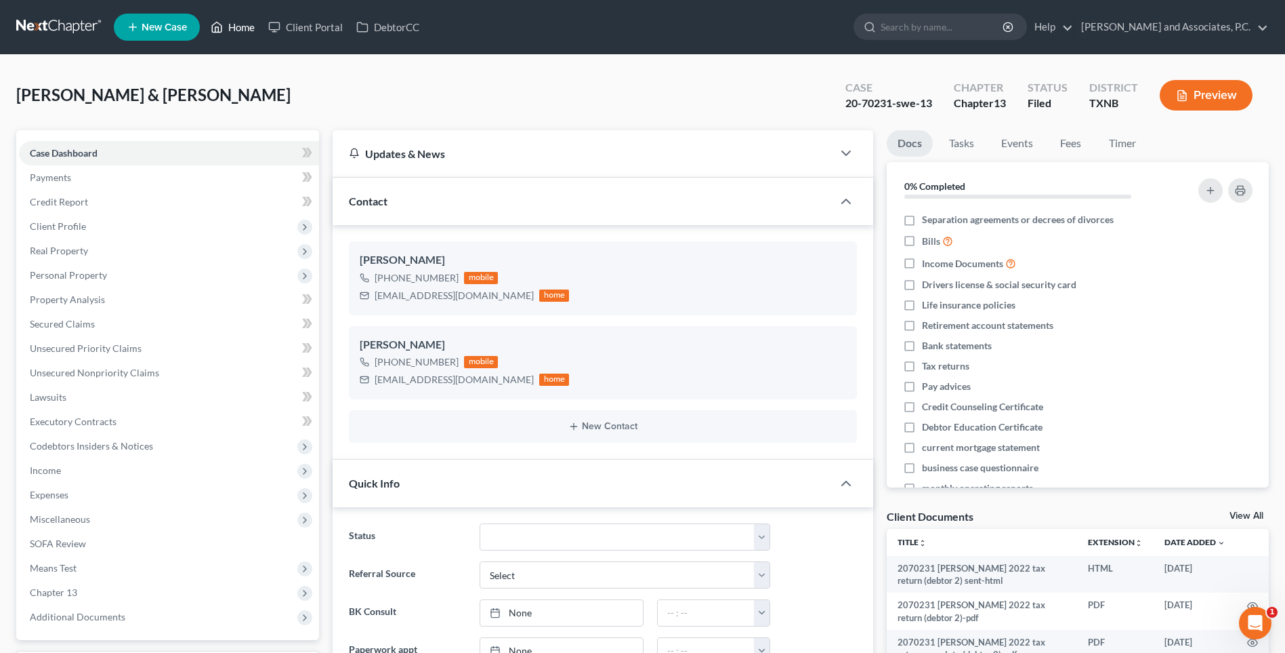
click at [244, 26] on link "Home" at bounding box center [233, 27] width 58 height 24
